Goal: Task Accomplishment & Management: Use online tool/utility

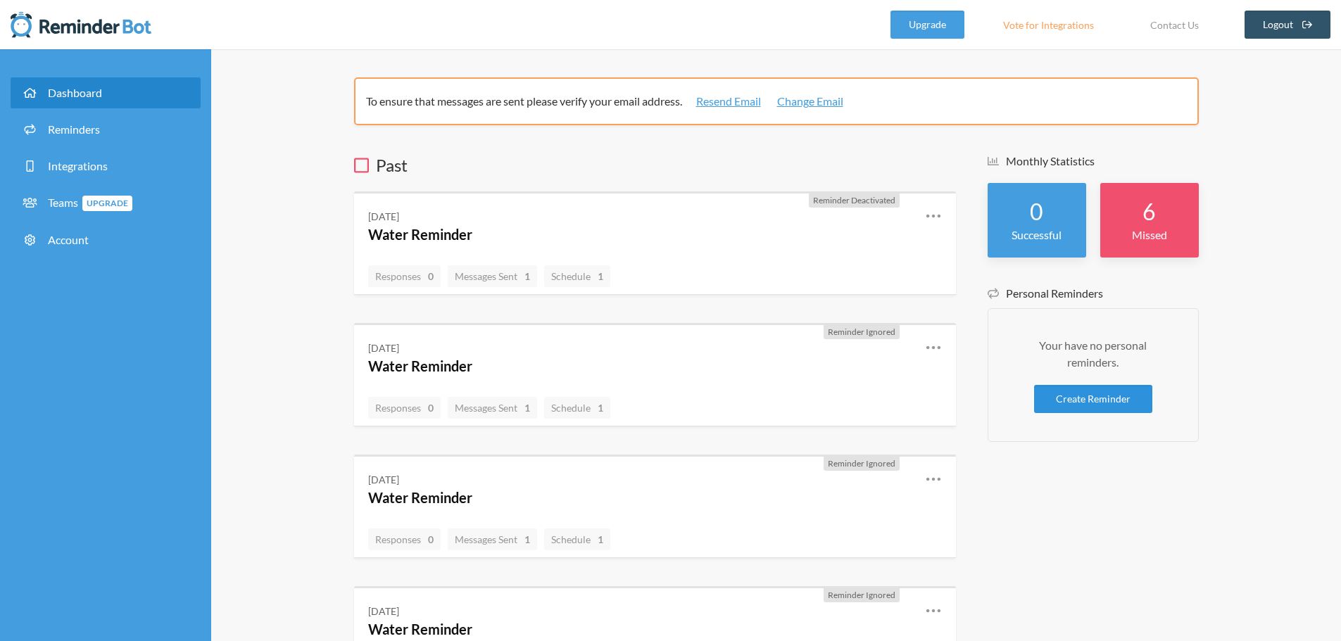
click at [1107, 406] on link "Create Reminder" at bounding box center [1093, 399] width 118 height 28
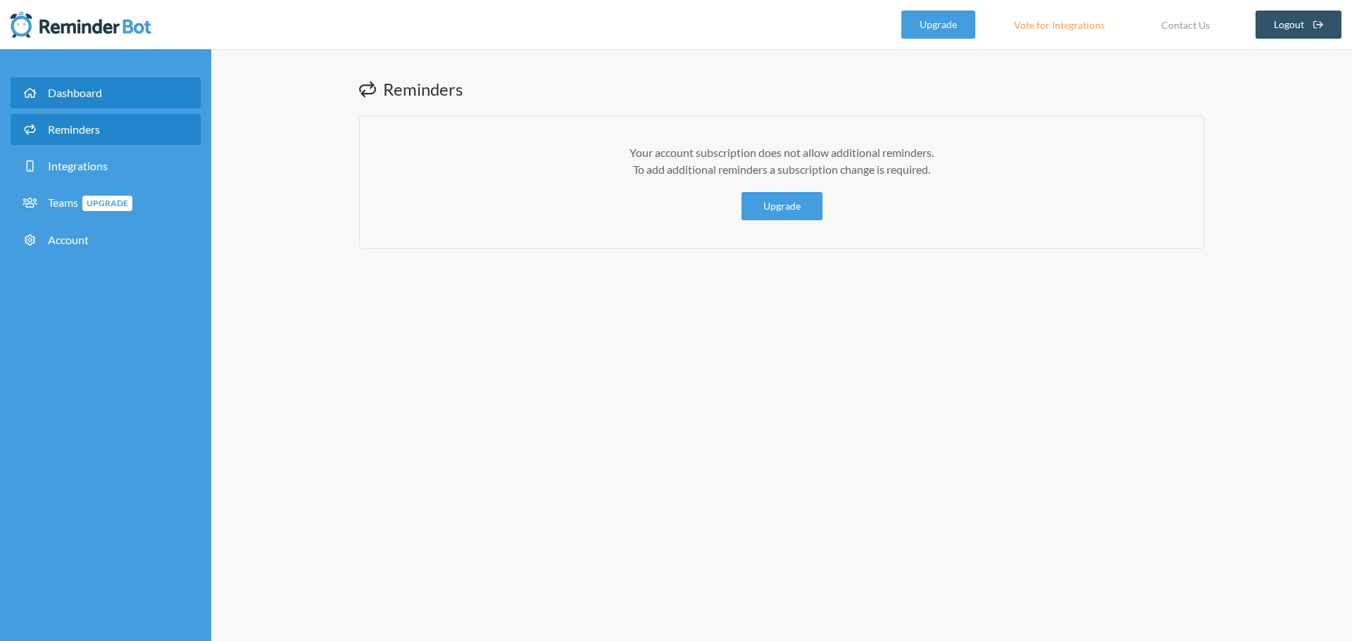
click at [54, 89] on span "Dashboard" at bounding box center [75, 92] width 54 height 13
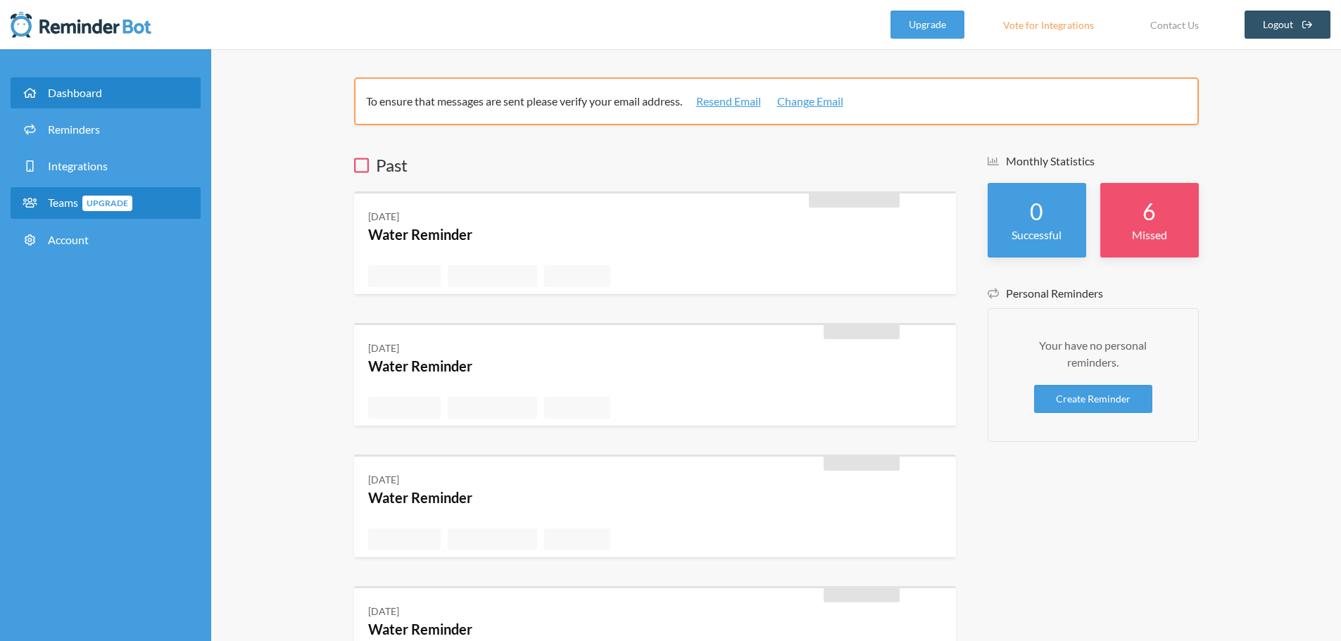
click at [38, 202] on icon at bounding box center [30, 202] width 18 height 11
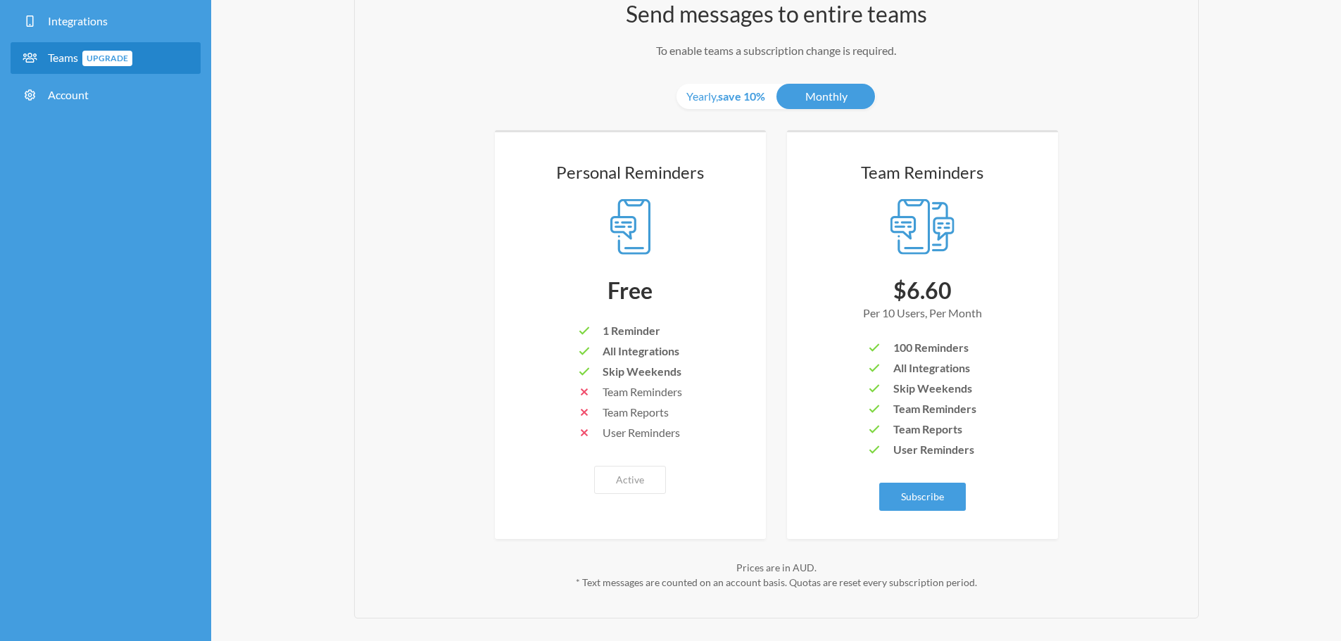
scroll to position [151, 0]
